Goal: Transaction & Acquisition: Purchase product/service

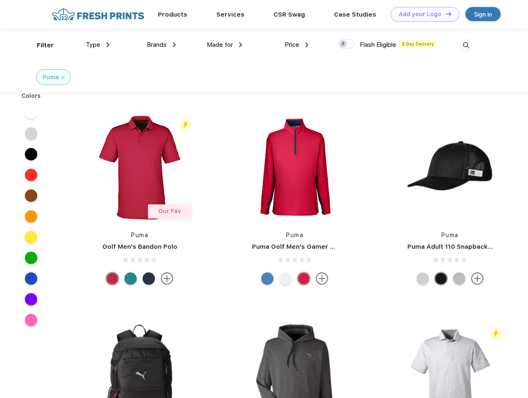
scroll to position [0, 0]
click at [422, 14] on link "Add your Logo Design Tool" at bounding box center [425, 14] width 68 height 15
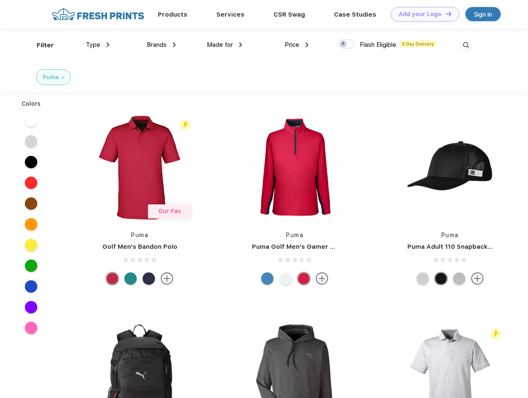
click at [0, 0] on div "Design Tool" at bounding box center [0, 0] width 0 height 0
click at [445, 14] on link "Add your Logo Design Tool" at bounding box center [425, 14] width 68 height 15
click at [40, 45] on div "Filter" at bounding box center [45, 46] width 17 height 10
click at [98, 45] on span "Type" at bounding box center [93, 44] width 15 height 7
click at [161, 45] on span "Brands" at bounding box center [157, 44] width 20 height 7
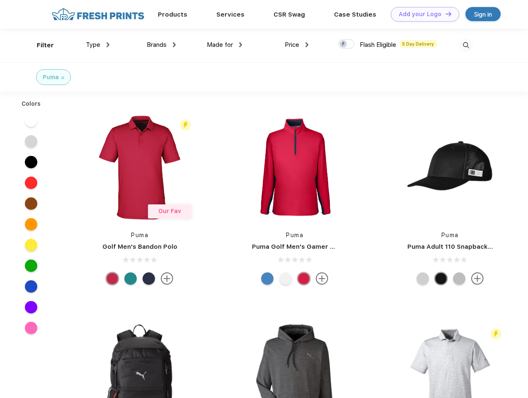
click at [225, 45] on span "Made for" at bounding box center [220, 44] width 26 height 7
click at [297, 45] on span "Price" at bounding box center [292, 44] width 15 height 7
click at [346, 44] on div at bounding box center [346, 43] width 16 height 9
click at [343, 44] on input "checkbox" at bounding box center [340, 41] width 5 height 5
click at [466, 45] on img at bounding box center [466, 46] width 14 height 14
